Goal: Task Accomplishment & Management: Use online tool/utility

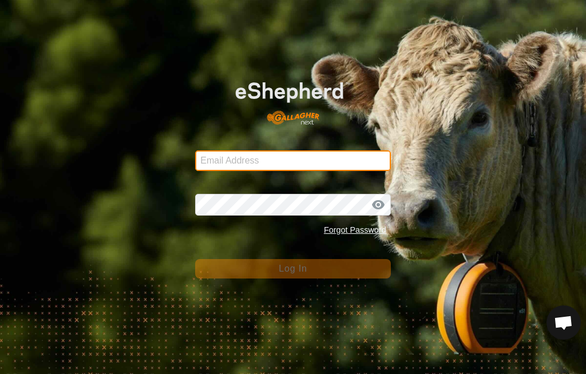
click at [352, 164] on input "Email Address" at bounding box center [292, 160] width 195 height 21
type input "[PERSON_NAME][EMAIL_ADDRESS][DOMAIN_NAME]"
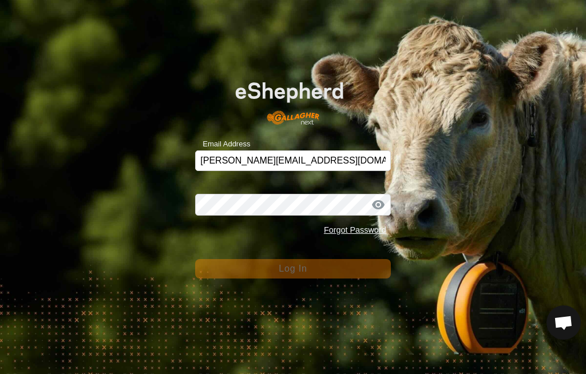
click at [292, 269] on button "Log In" at bounding box center [292, 268] width 195 height 19
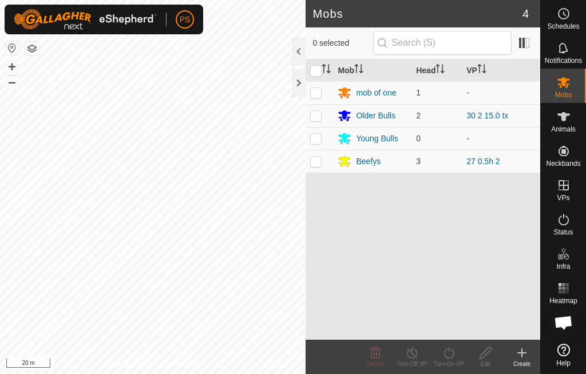
click at [322, 122] on td at bounding box center [319, 115] width 27 height 23
checkbox input "true"
click at [449, 359] on icon at bounding box center [449, 353] width 14 height 14
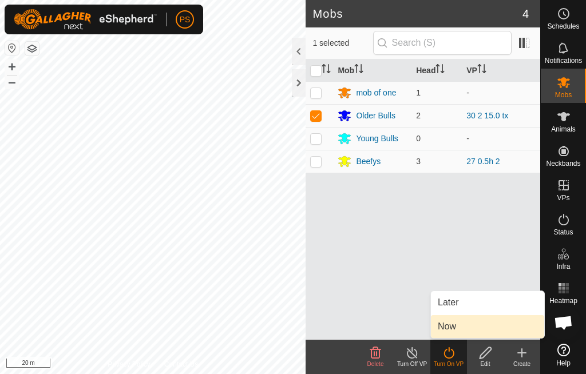
click at [497, 328] on link "Now" at bounding box center [487, 326] width 113 height 23
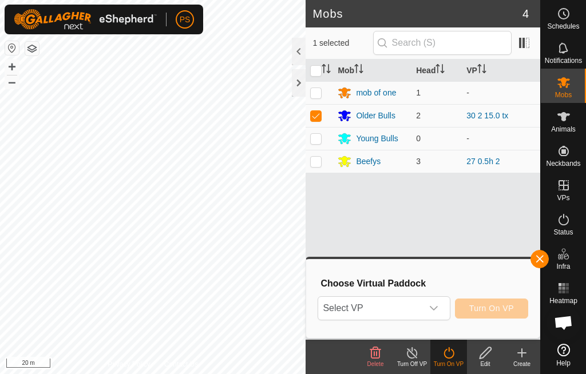
click at [432, 312] on icon "dropdown trigger" at bounding box center [433, 308] width 9 height 9
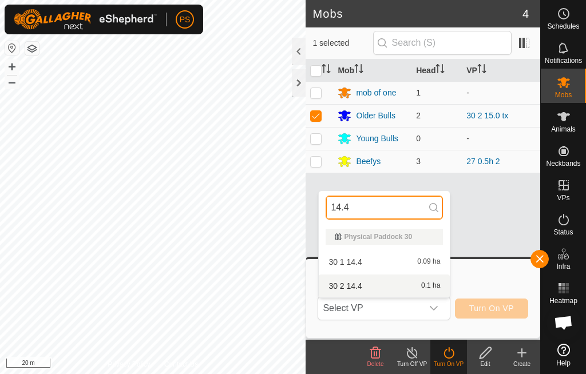
type input "14.4"
click at [368, 283] on div "30 2 14.4 0.1 ha" at bounding box center [384, 286] width 117 height 14
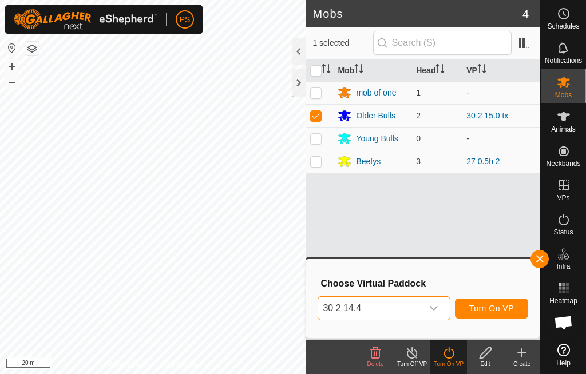
click at [503, 311] on span "Turn On VP" at bounding box center [491, 308] width 45 height 9
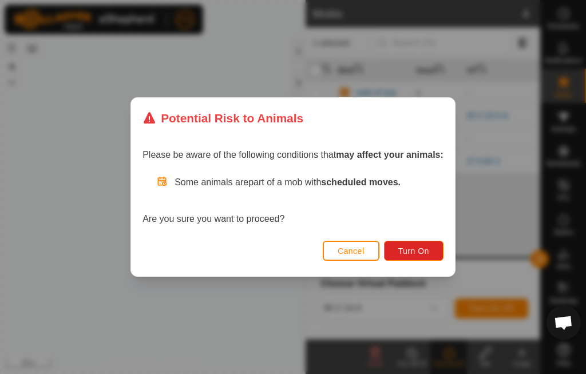
click at [424, 247] on span "Turn On" at bounding box center [413, 251] width 31 height 9
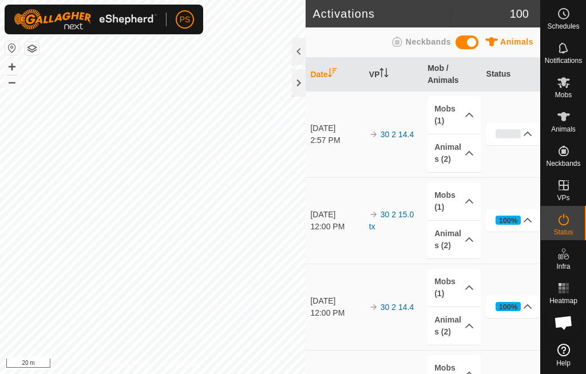
click at [561, 26] on span "Schedules" at bounding box center [563, 26] width 32 height 7
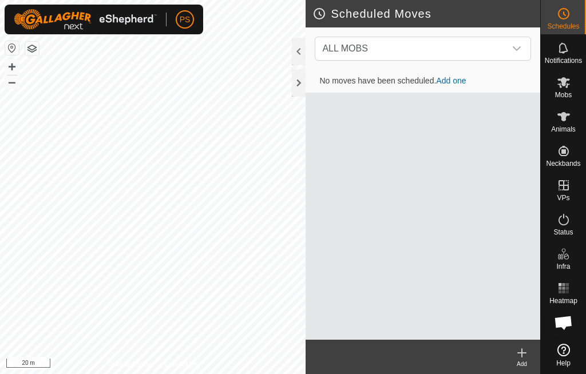
click at [296, 88] on div at bounding box center [299, 82] width 14 height 27
